Goal: Contribute content: Add original content to the website for others to see

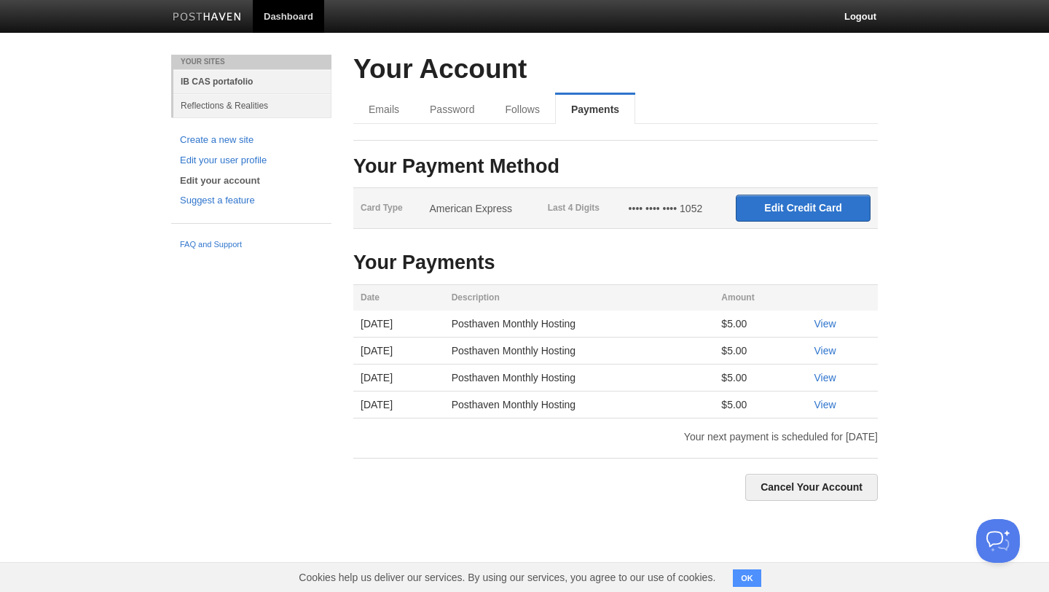
click at [259, 77] on link "IB CAS portafolio" at bounding box center [252, 81] width 158 height 24
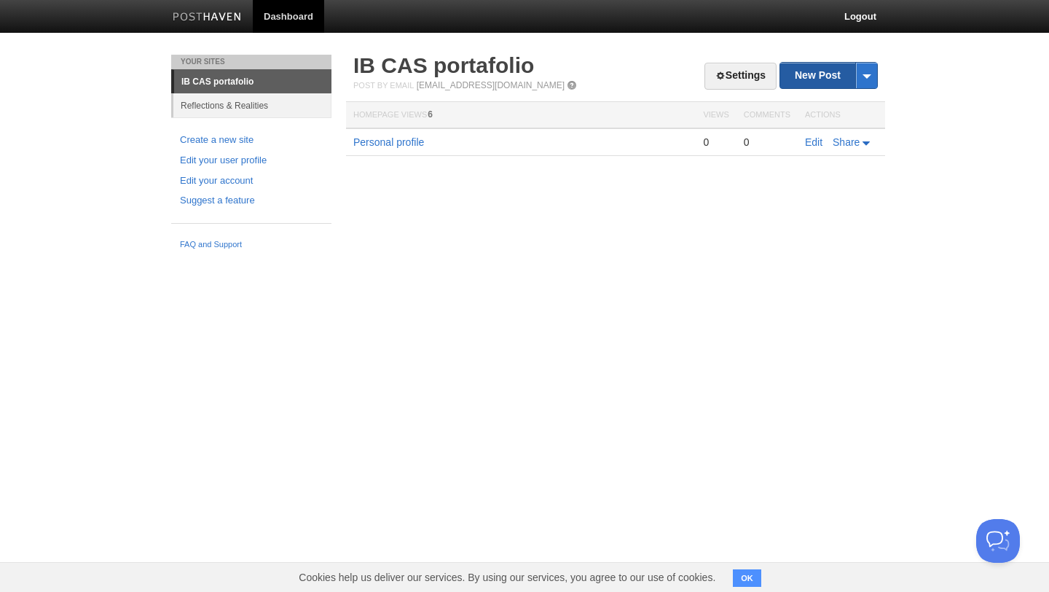
click at [814, 76] on link "New Post" at bounding box center [828, 76] width 97 height 26
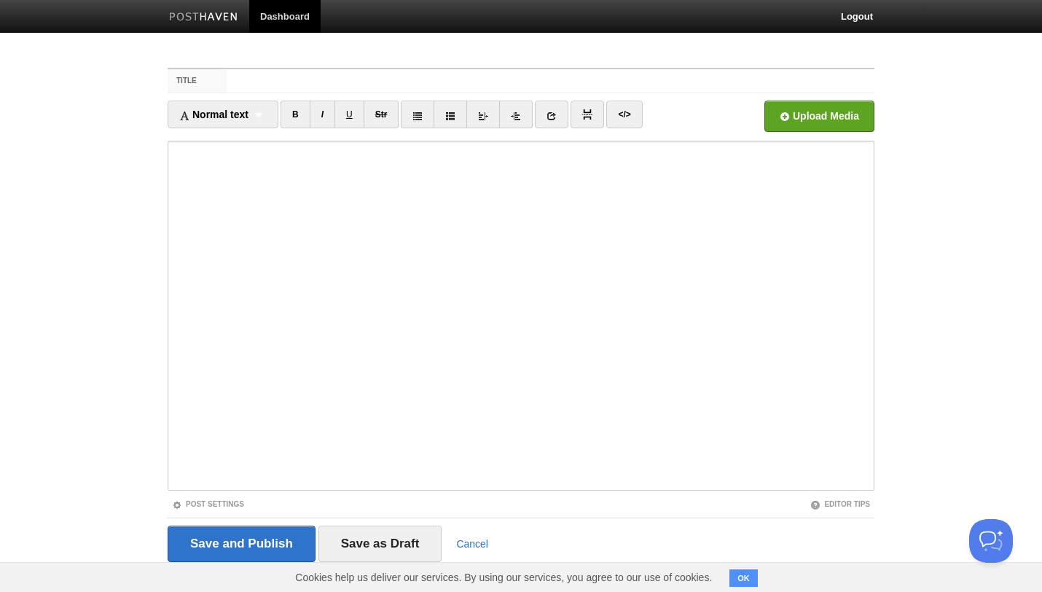
click at [216, 14] on img at bounding box center [203, 17] width 69 height 11
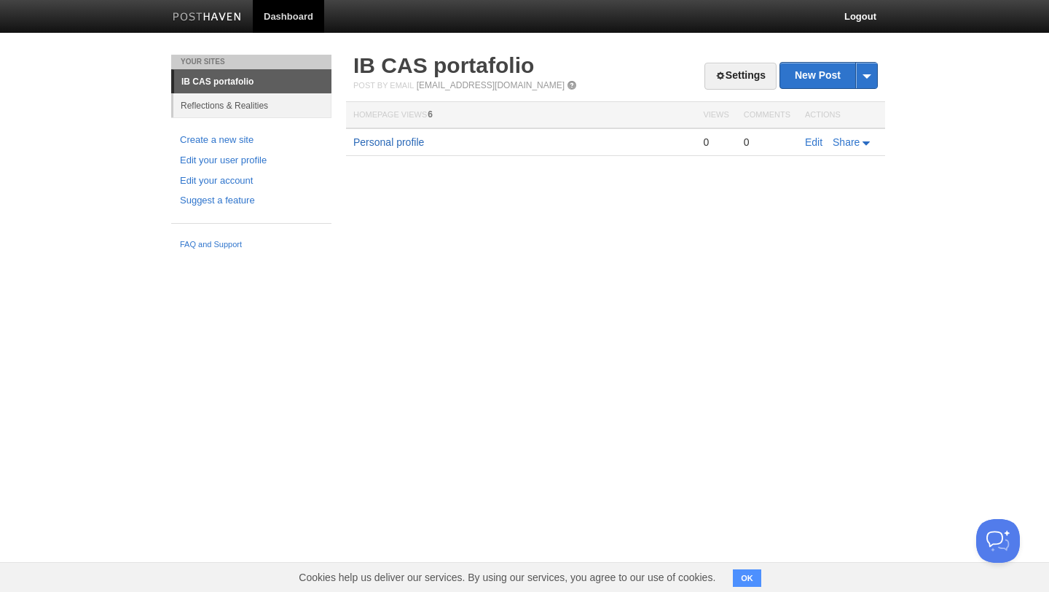
click at [422, 145] on link "Personal profile" at bounding box center [388, 142] width 71 height 12
click at [812, 142] on link "Edit" at bounding box center [813, 142] width 17 height 12
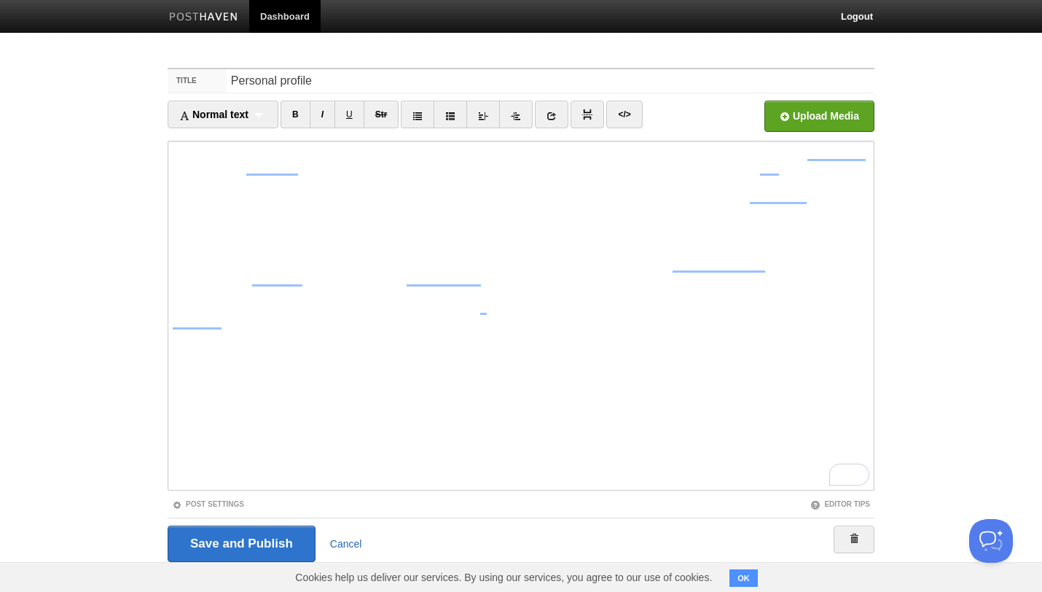
click at [342, 545] on link "Cancel" at bounding box center [346, 544] width 32 height 12
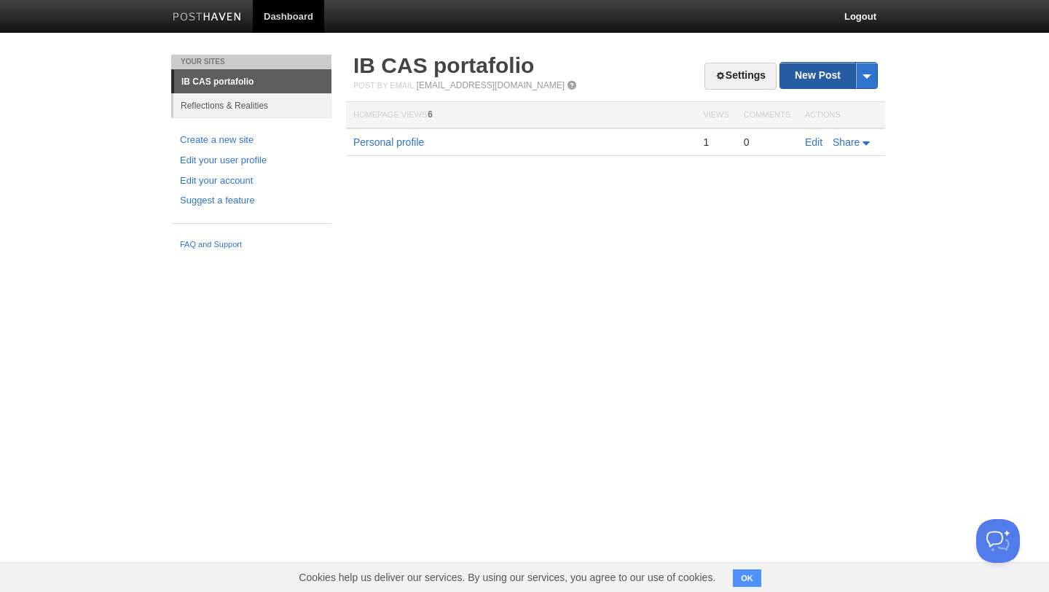
click at [815, 81] on link "New Post" at bounding box center [828, 76] width 97 height 26
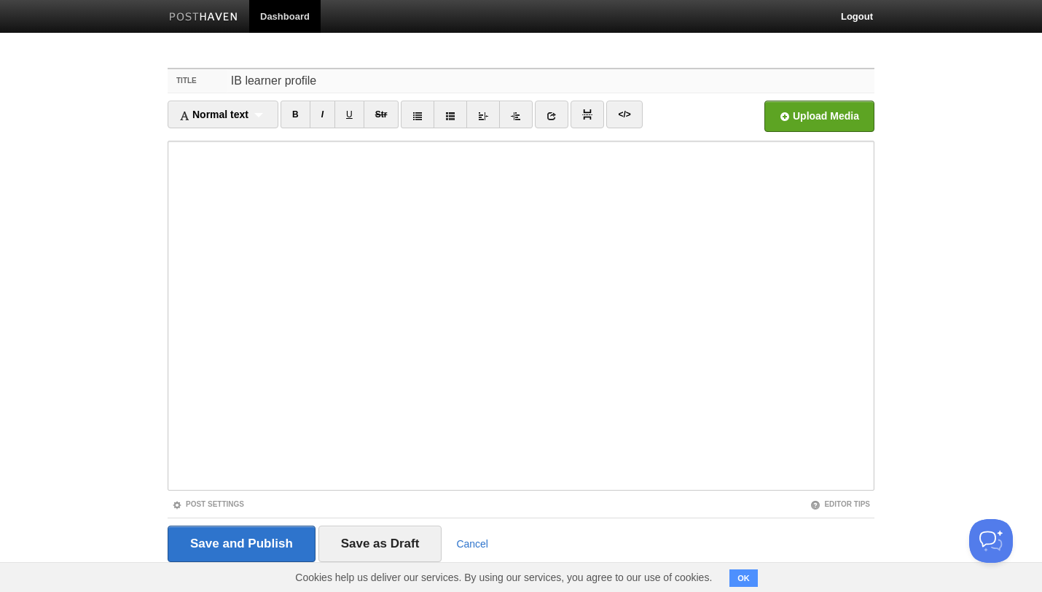
type input "IB learner profile"
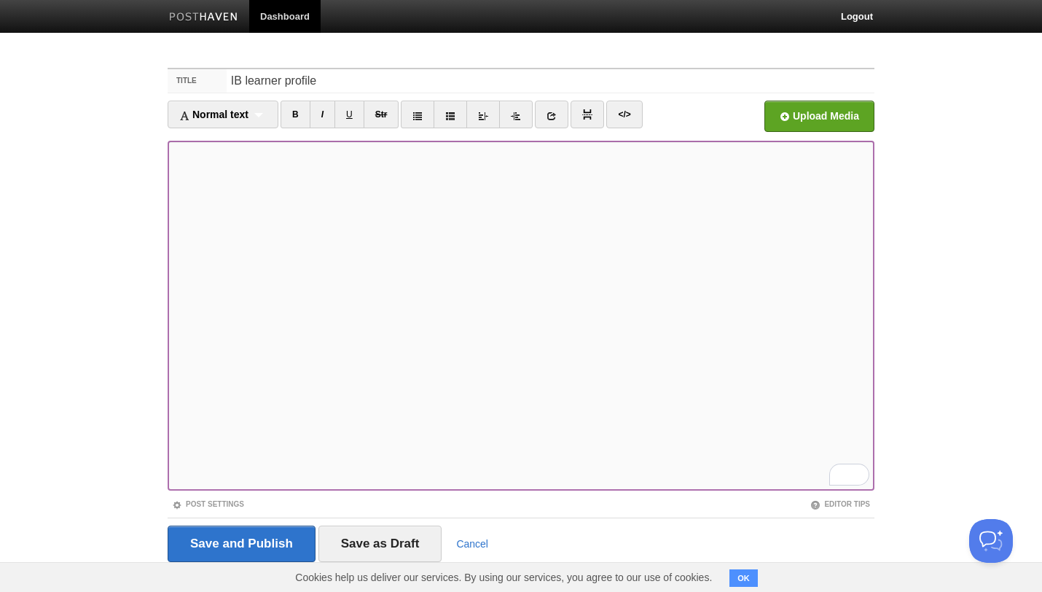
scroll to position [24, 0]
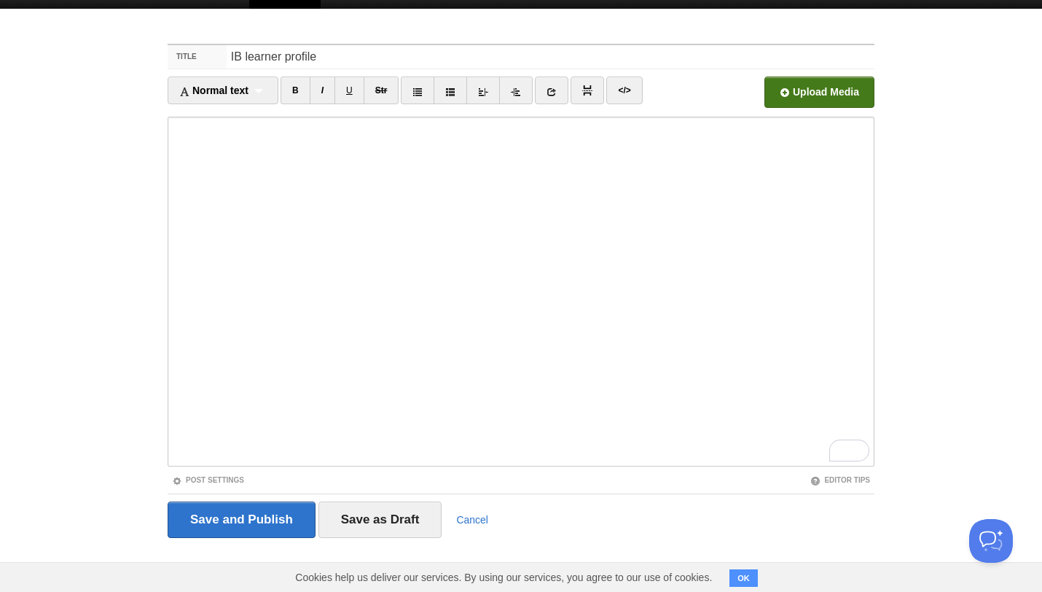
click at [828, 98] on input "file" at bounding box center [379, 96] width 1103 height 74
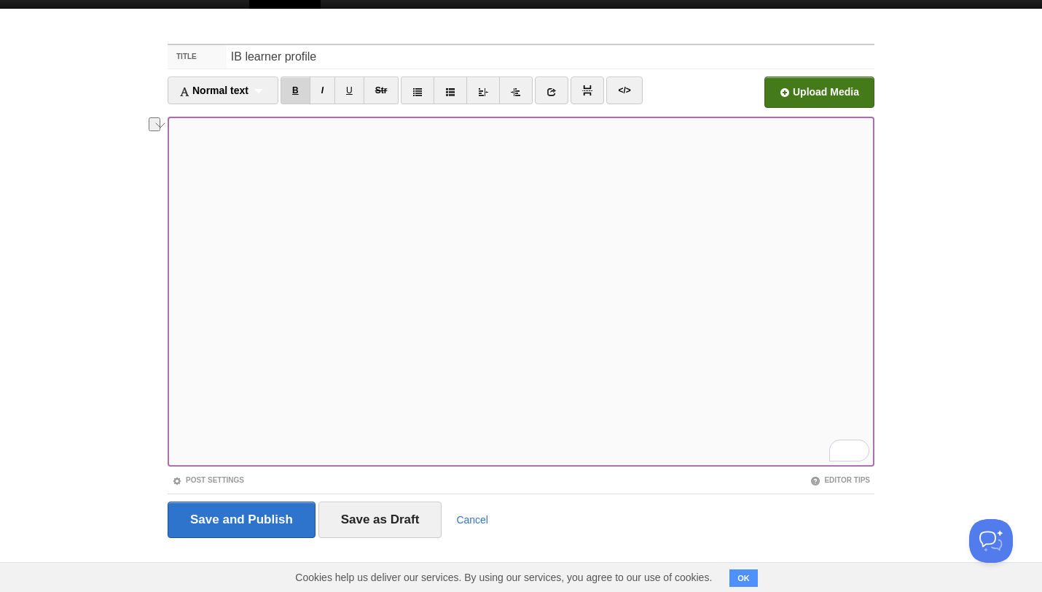
click at [301, 85] on link "B" at bounding box center [296, 91] width 30 height 28
click at [235, 94] on span "Normal text" at bounding box center [213, 91] width 69 height 12
click at [261, 80] on div "Normal text Normal text Heading 1 Heading 2 Heading 3" at bounding box center [223, 91] width 111 height 28
click at [260, 98] on div "Normal text Normal text Heading 1 Heading 2 Heading 3" at bounding box center [223, 91] width 111 height 28
click at [245, 110] on link "Normal text" at bounding box center [222, 116] width 109 height 22
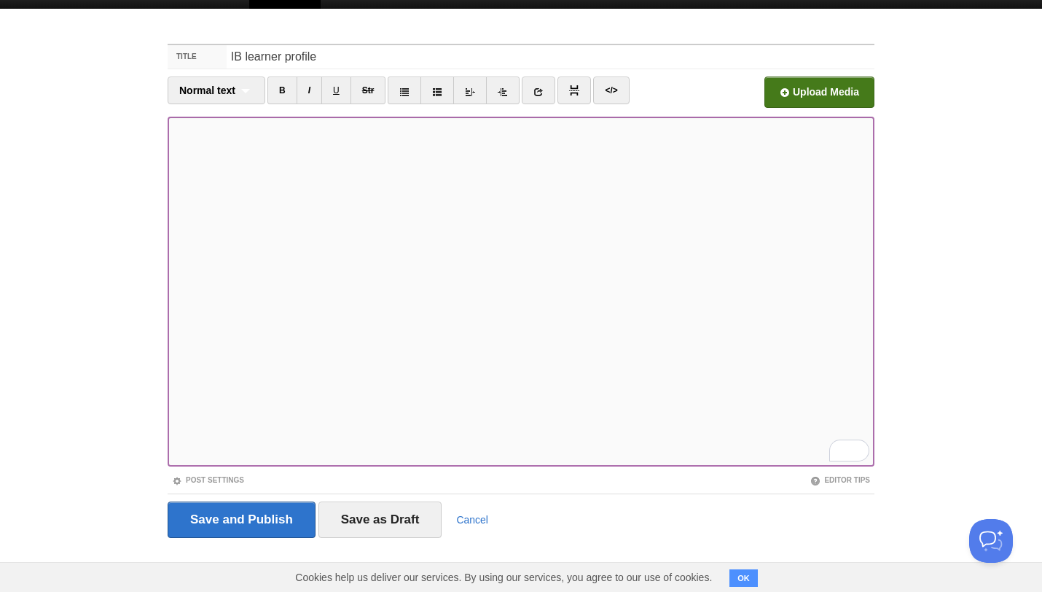
scroll to position [171, 0]
click at [800, 104] on input "file" at bounding box center [379, 96] width 1103 height 74
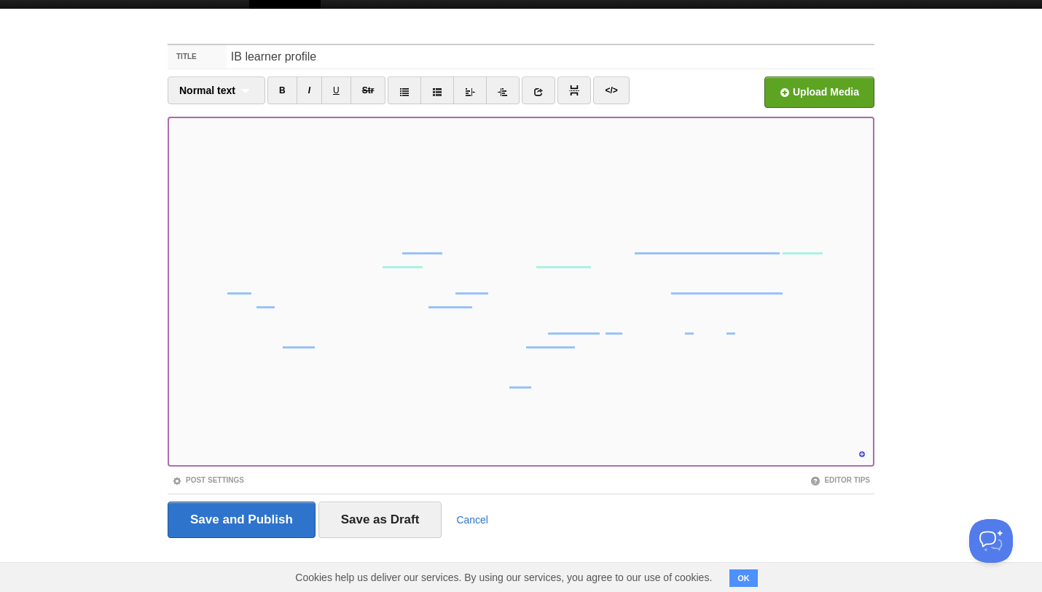
scroll to position [211, 0]
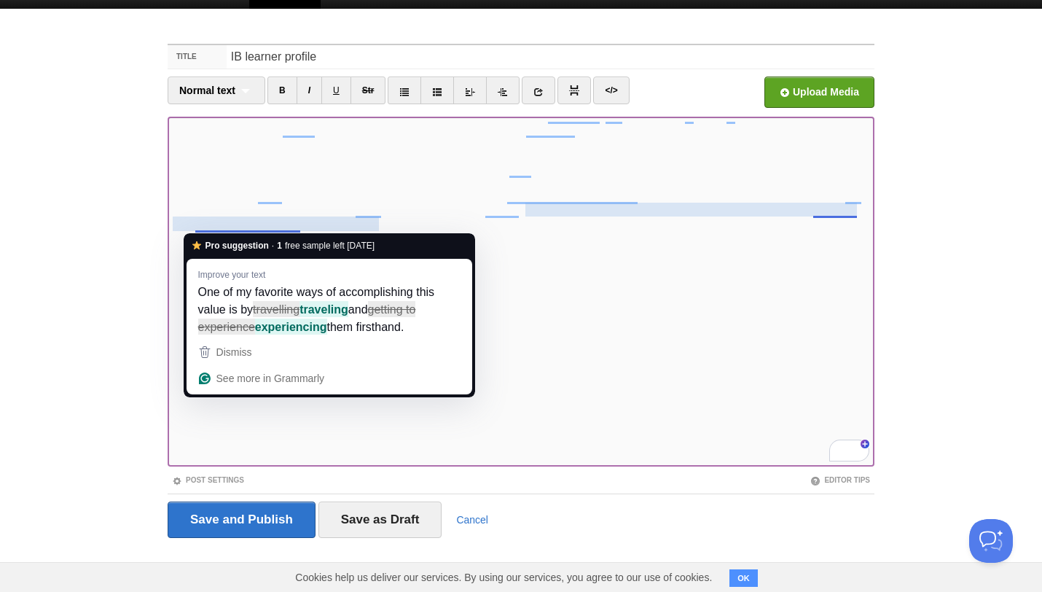
click at [237, 255] on div "Pro suggestion · 1 free sample left today Improve your text One of my favorite …" at bounding box center [330, 316] width 286 height 155
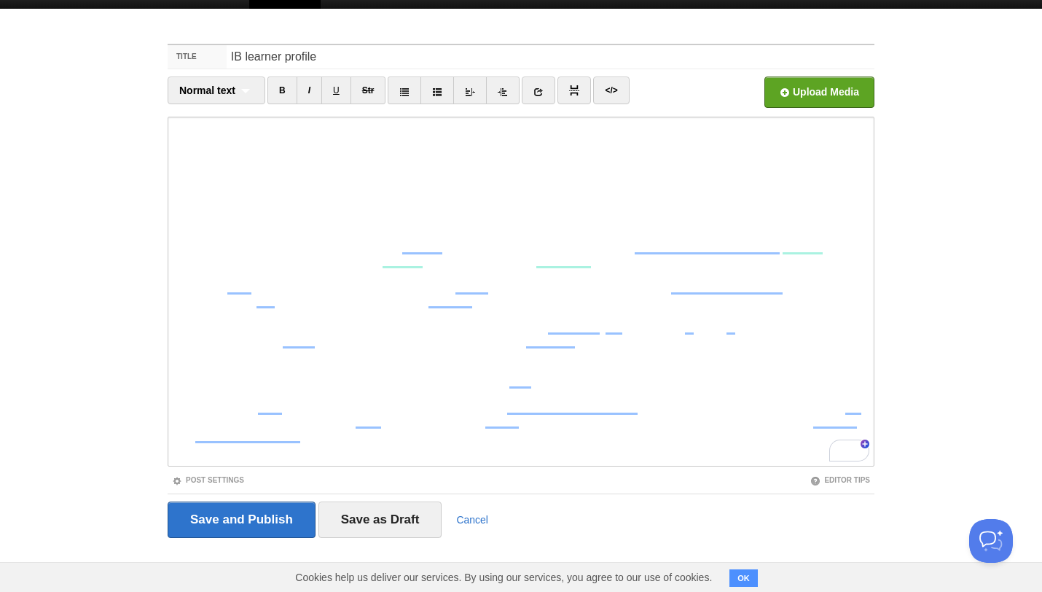
scroll to position [211, 0]
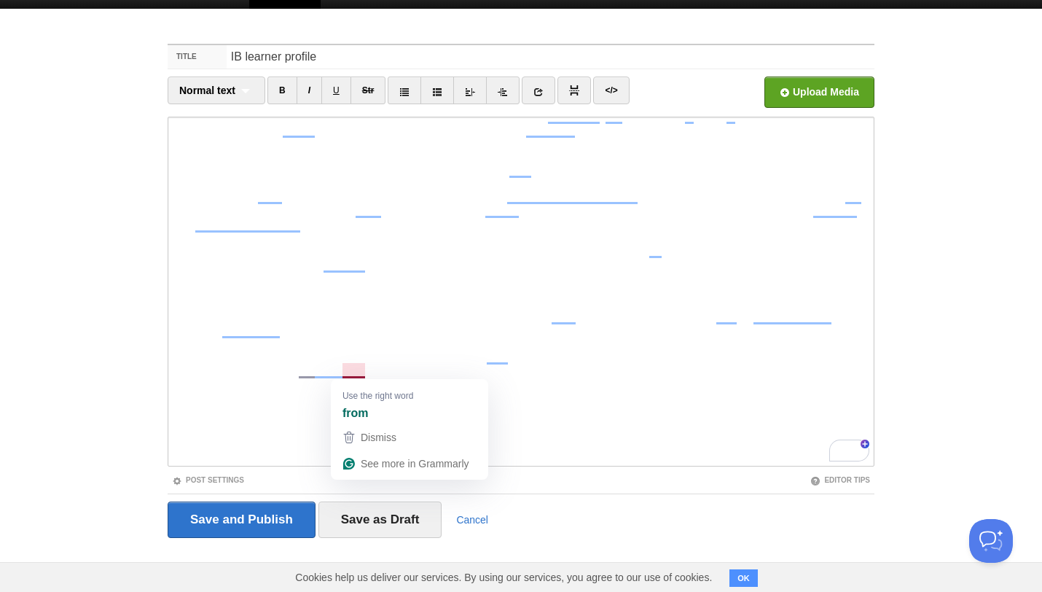
click at [361, 379] on div "Use the right word from" at bounding box center [409, 401] width 157 height 45
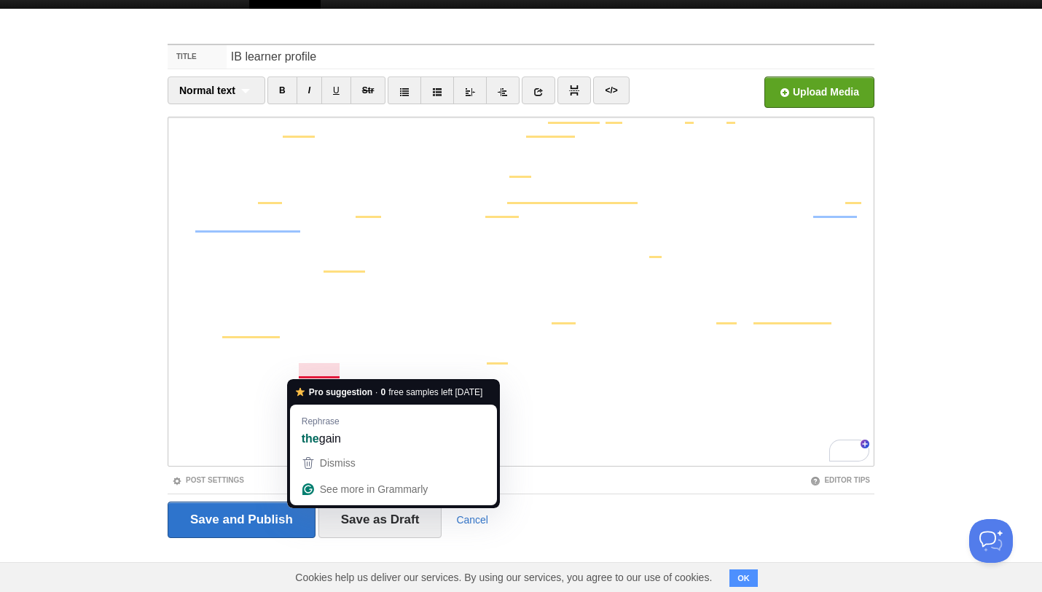
click at [326, 403] on div "Pro suggestion · 0 free samples left [DATE] Rephrase the gain Dismiss See more …" at bounding box center [393, 445] width 207 height 120
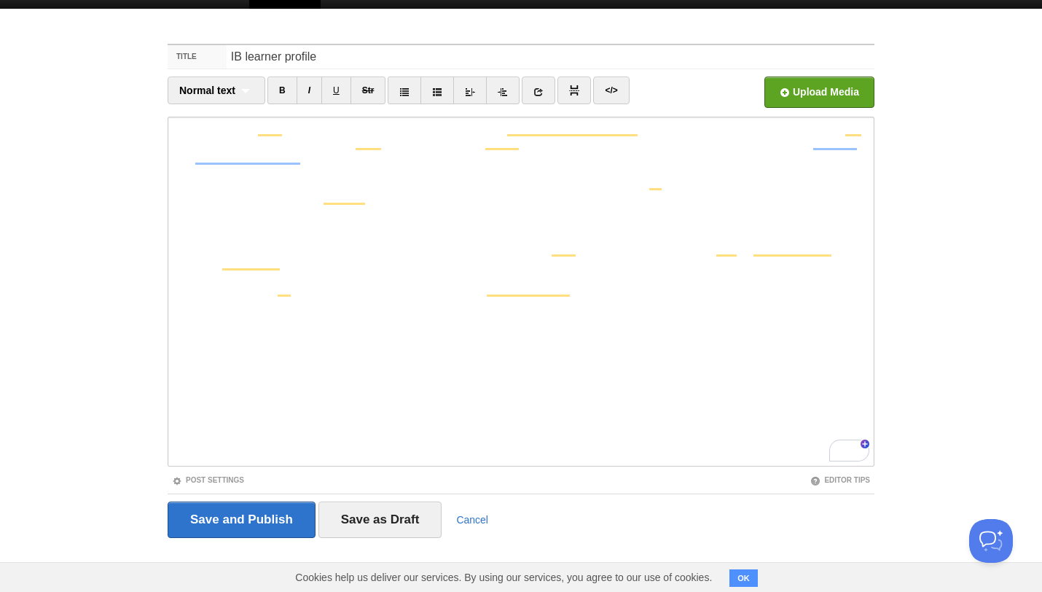
scroll to position [307, 0]
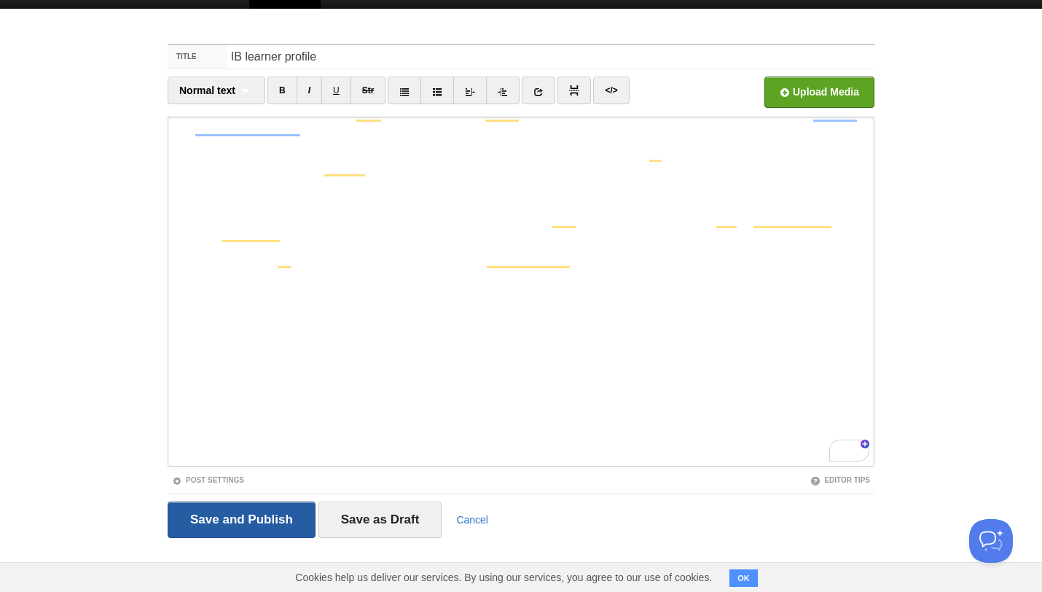
click at [236, 528] on input "Save and Publish" at bounding box center [242, 519] width 148 height 36
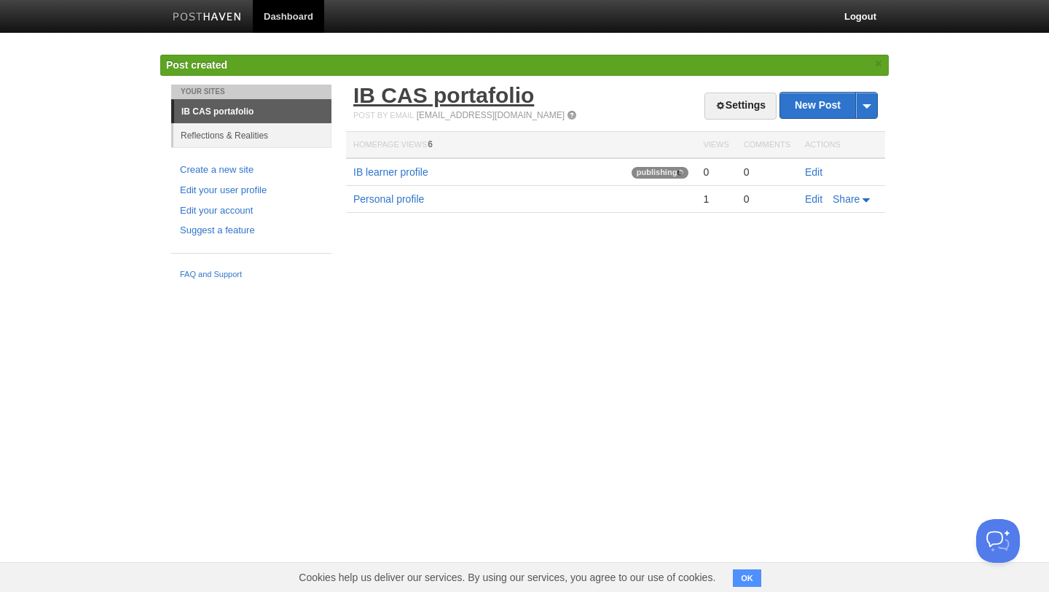
click at [414, 88] on link "IB CAS portafolio" at bounding box center [443, 95] width 181 height 24
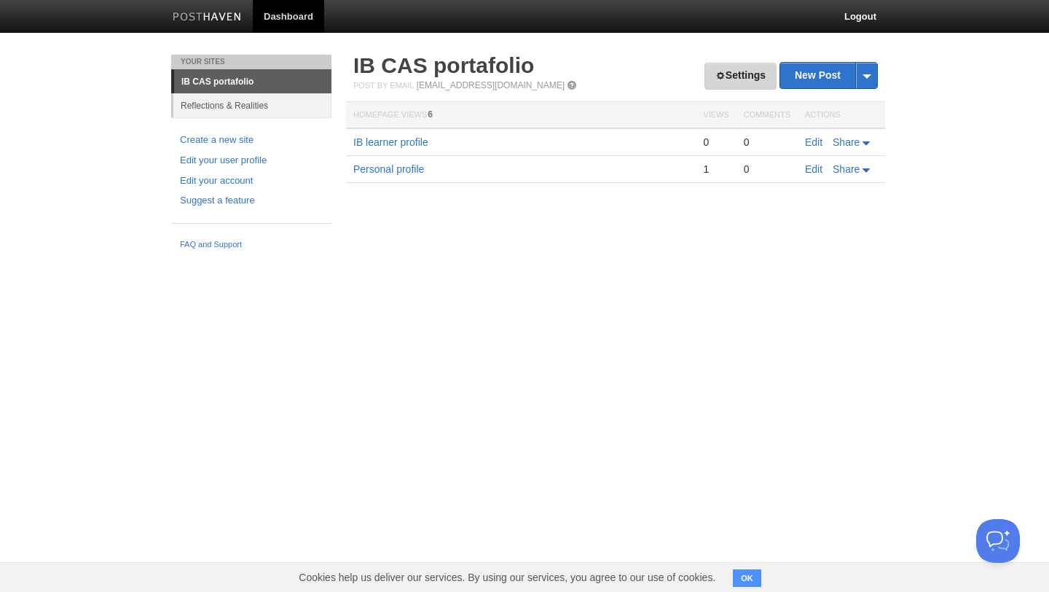
click at [751, 79] on link "Settings" at bounding box center [741, 76] width 72 height 27
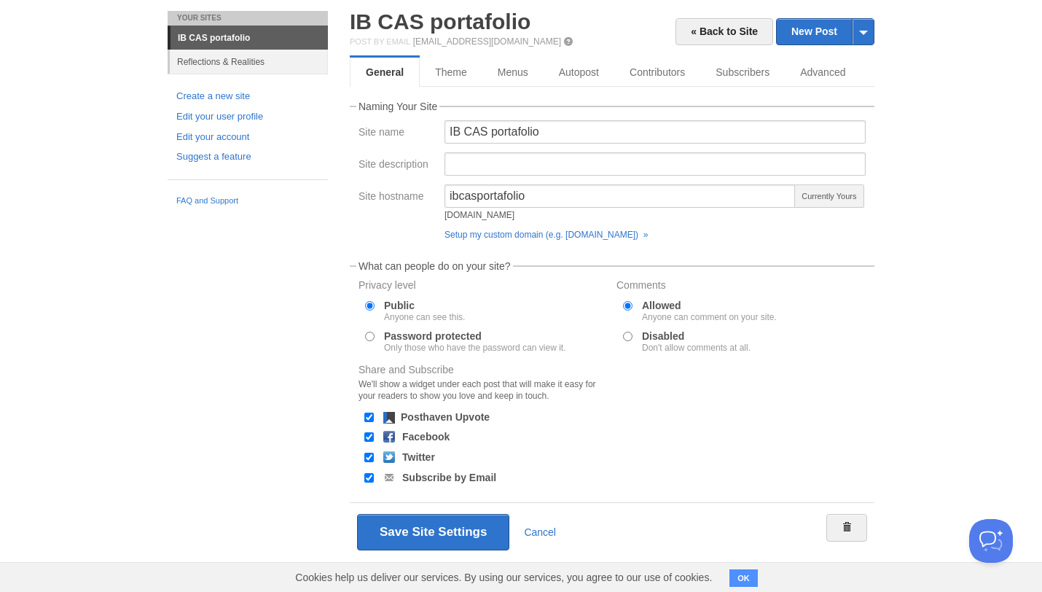
scroll to position [56, 0]
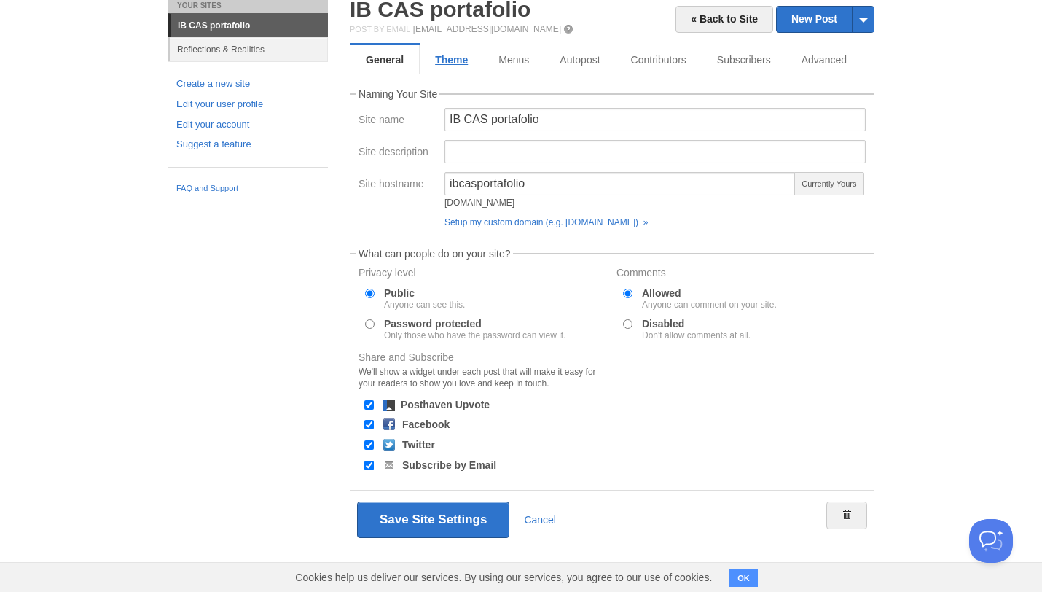
click at [444, 62] on link "Theme" at bounding box center [451, 59] width 63 height 29
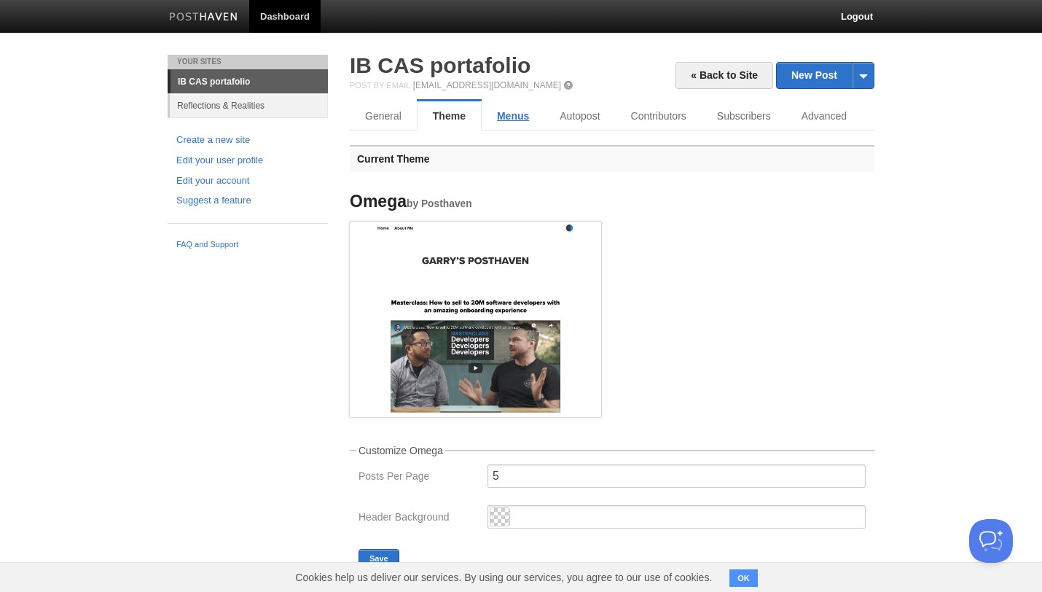
click at [504, 117] on link "Menus" at bounding box center [513, 115] width 63 height 29
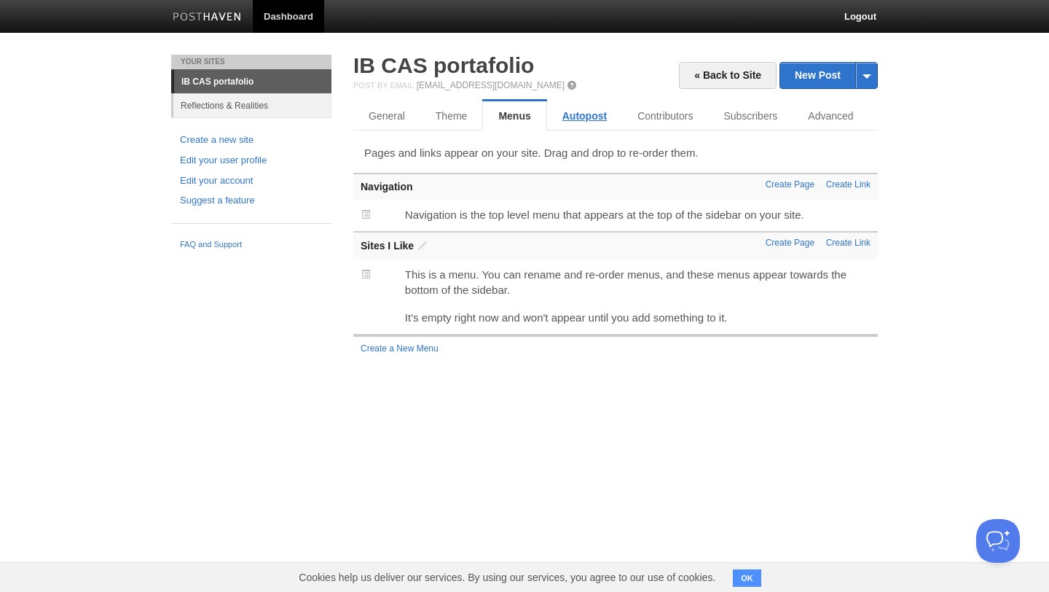
click at [587, 114] on link "Autopost" at bounding box center [584, 115] width 75 height 29
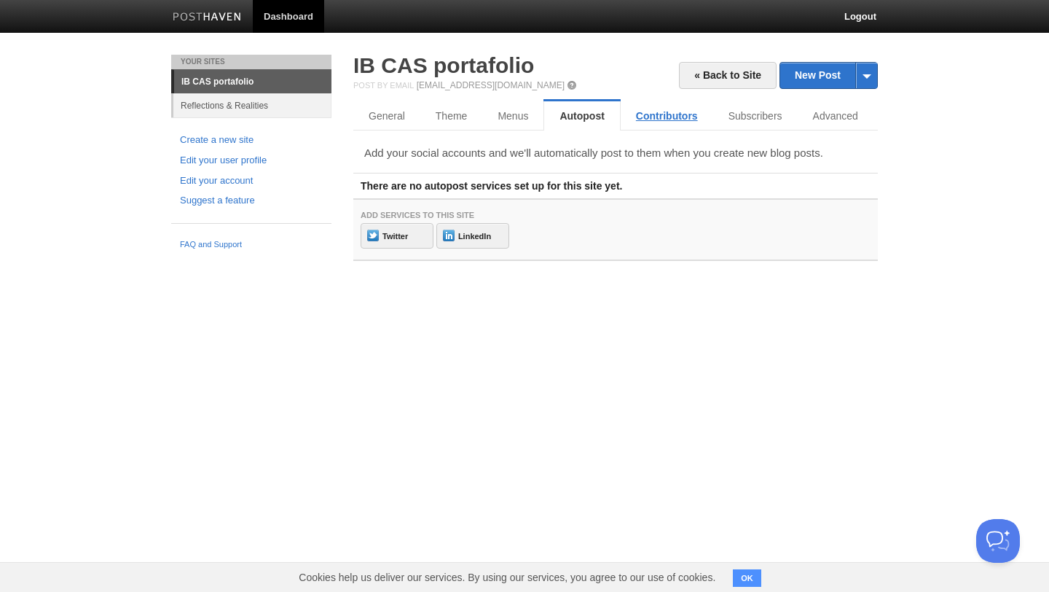
click at [673, 109] on link "Contributors" at bounding box center [667, 115] width 93 height 29
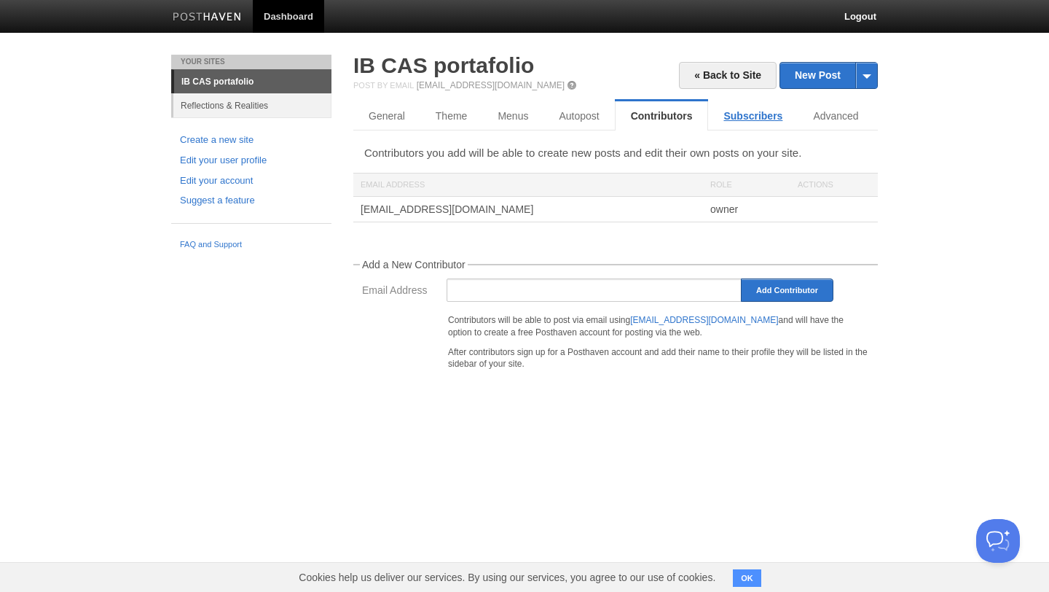
click at [753, 114] on link "Subscribers" at bounding box center [753, 115] width 90 height 29
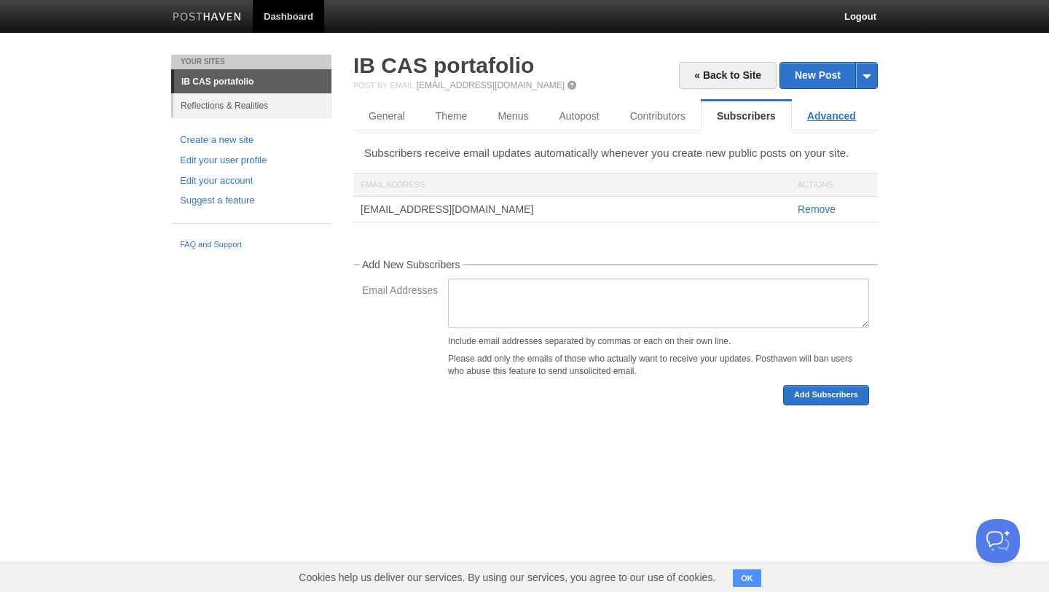
click at [811, 115] on link "Advanced" at bounding box center [831, 115] width 79 height 29
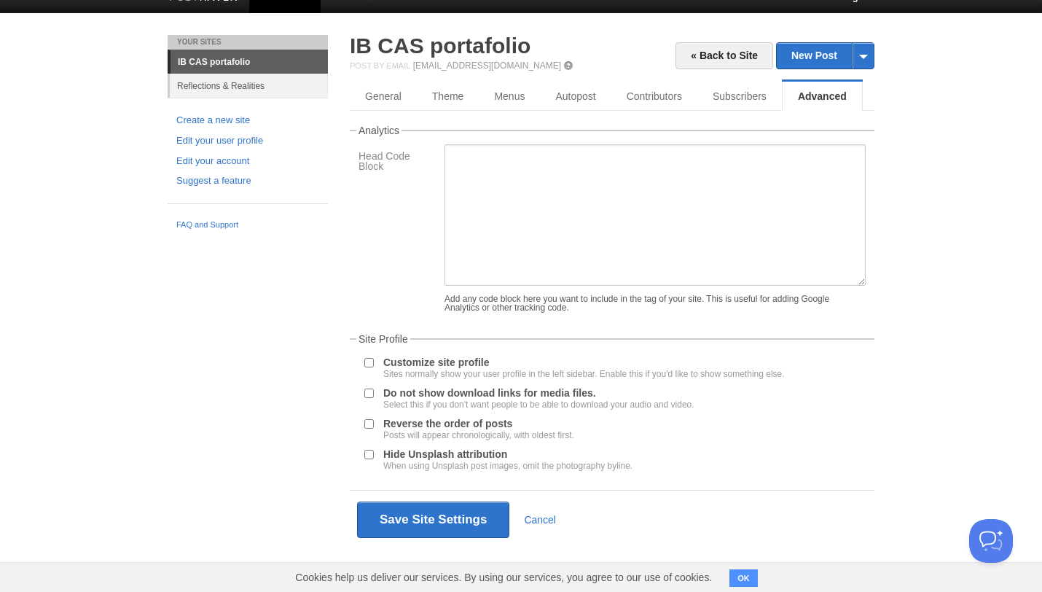
scroll to position [31, 0]
click at [375, 427] on div at bounding box center [368, 424] width 15 height 14
click at [371, 425] on input "Reverse the order of posts Posts will appear chronologically, with oldest first." at bounding box center [368, 423] width 9 height 9
checkbox input "true"
click at [477, 506] on button "Save Site Settings" at bounding box center [433, 519] width 152 height 36
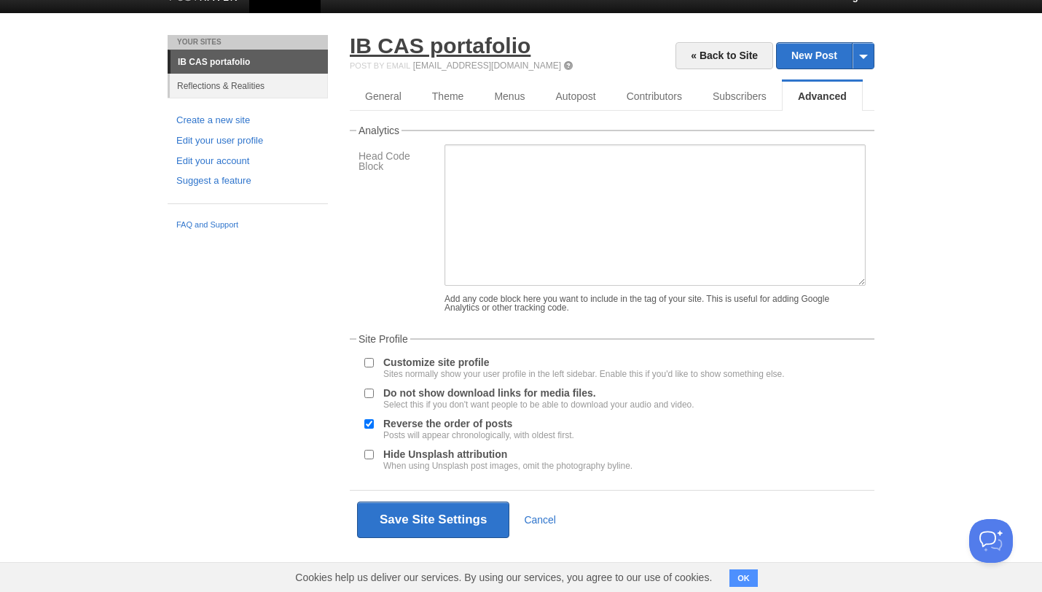
click at [384, 39] on link "IB CAS portafolio" at bounding box center [440, 46] width 181 height 24
click at [276, 51] on link "IB CAS portafolio" at bounding box center [249, 61] width 157 height 23
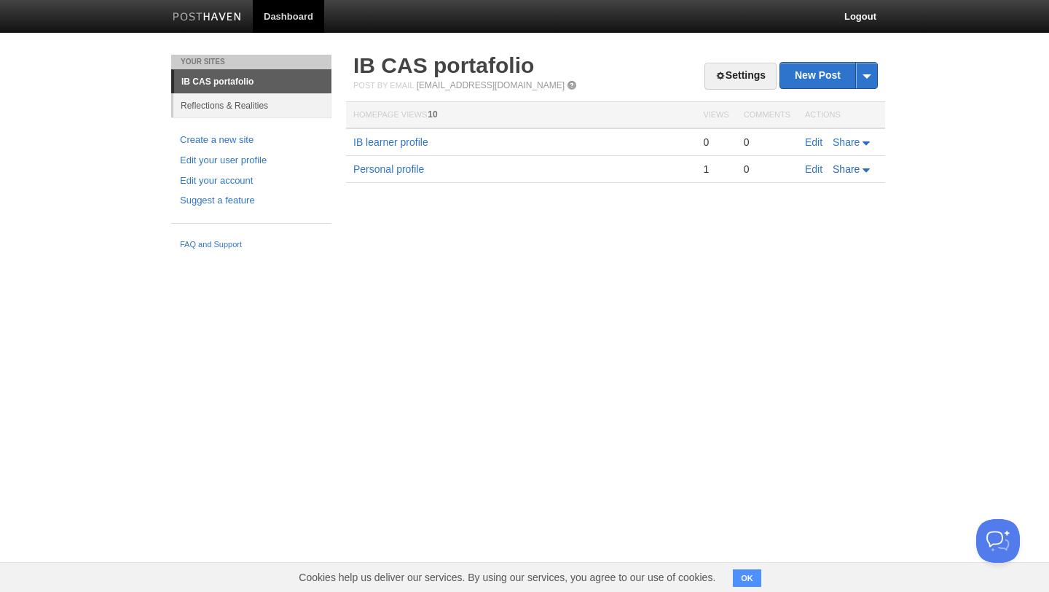
click at [845, 171] on span "Share" at bounding box center [846, 169] width 27 height 12
click at [812, 165] on link "Edit" at bounding box center [813, 169] width 17 height 12
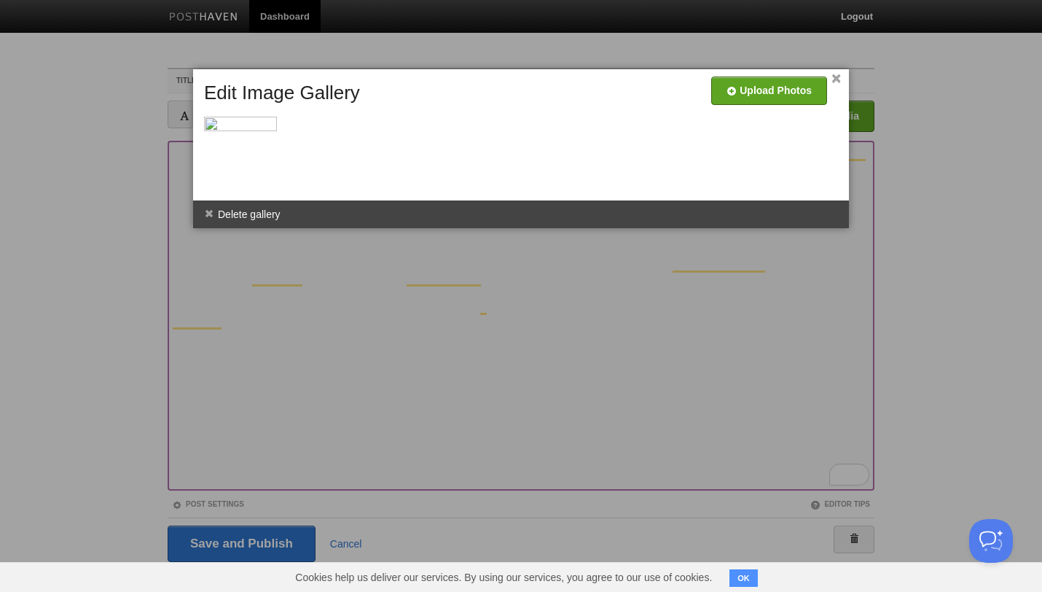
click at [837, 77] on link "×" at bounding box center [835, 79] width 9 height 8
click at [841, 76] on div "× Upload Photos Edit Image Gallery Combine Galleries Pop Out Images Delete gall…" at bounding box center [521, 148] width 656 height 159
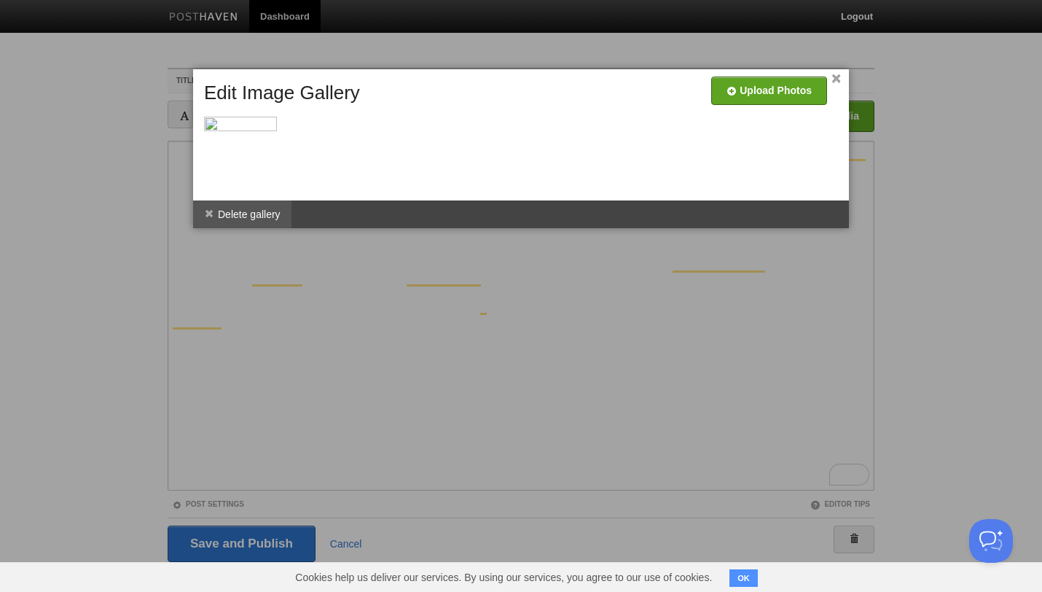
click at [210, 220] on li "Delete gallery" at bounding box center [242, 214] width 98 height 28
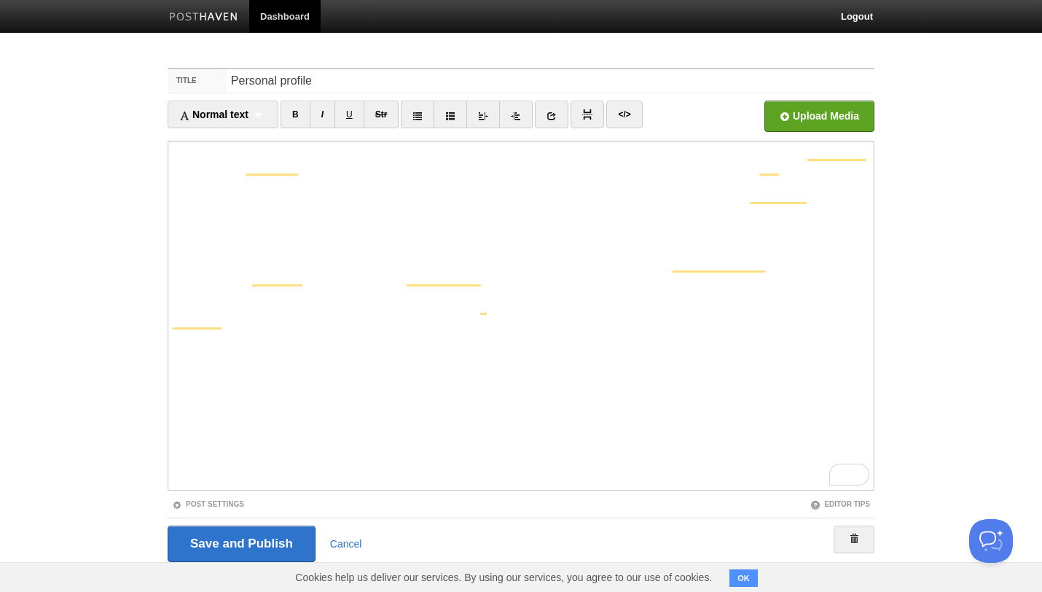
click at [172, 154] on iframe at bounding box center [521, 316] width 707 height 350
click at [171, 151] on iframe at bounding box center [521, 316] width 707 height 350
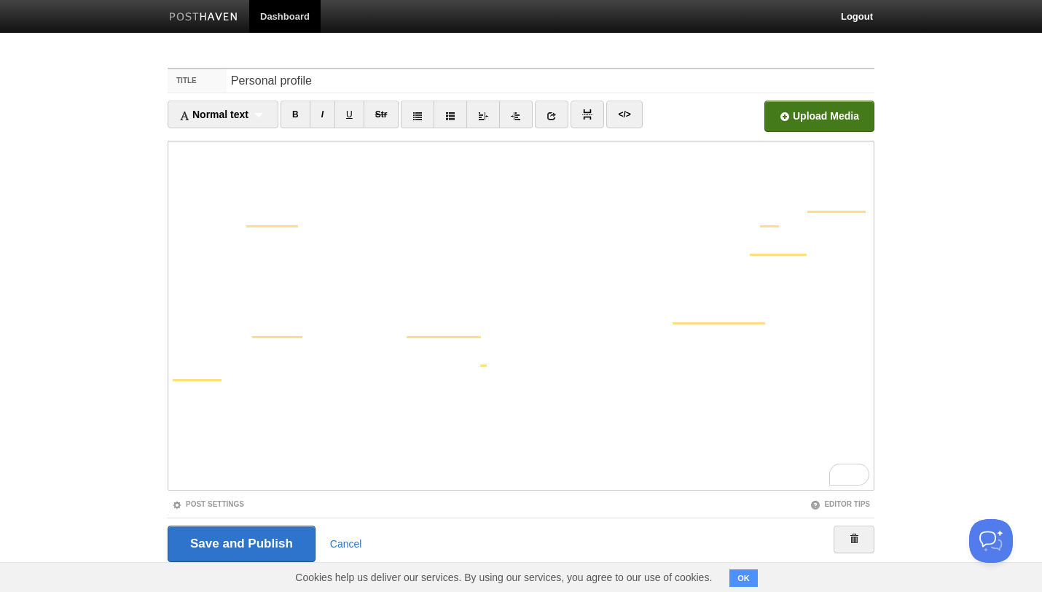
click at [813, 106] on input "file" at bounding box center [379, 120] width 1103 height 74
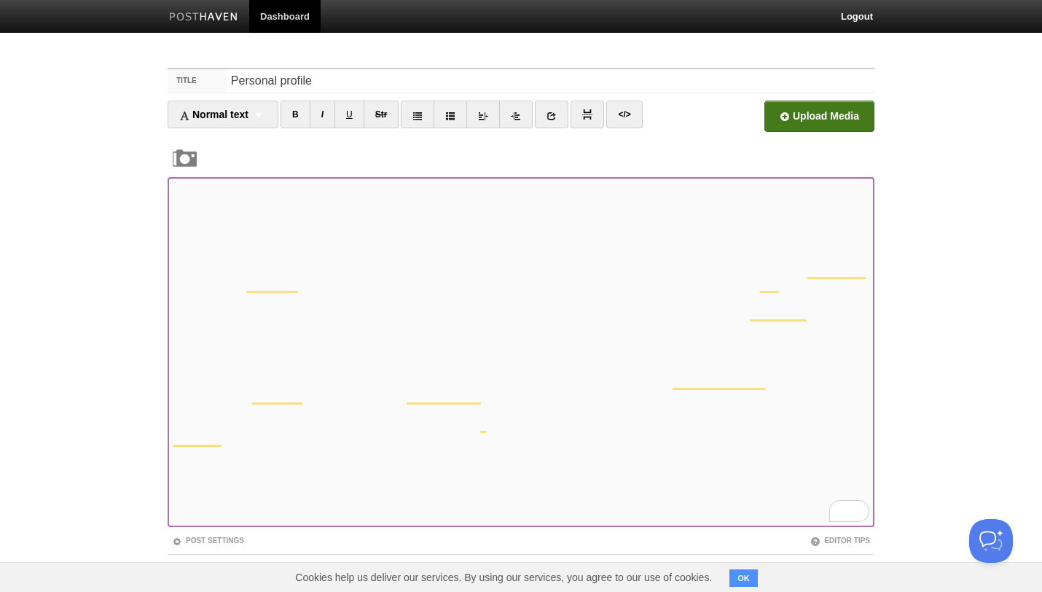
scroll to position [60, 0]
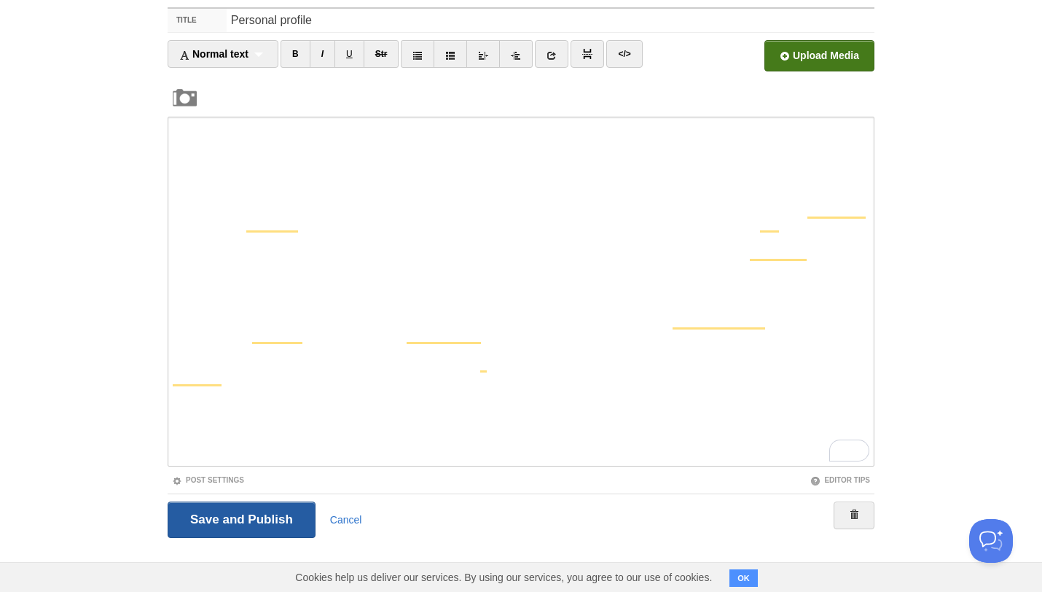
click at [190, 505] on input "Save and Publish" at bounding box center [242, 519] width 148 height 36
